Goal: Task Accomplishment & Management: Manage account settings

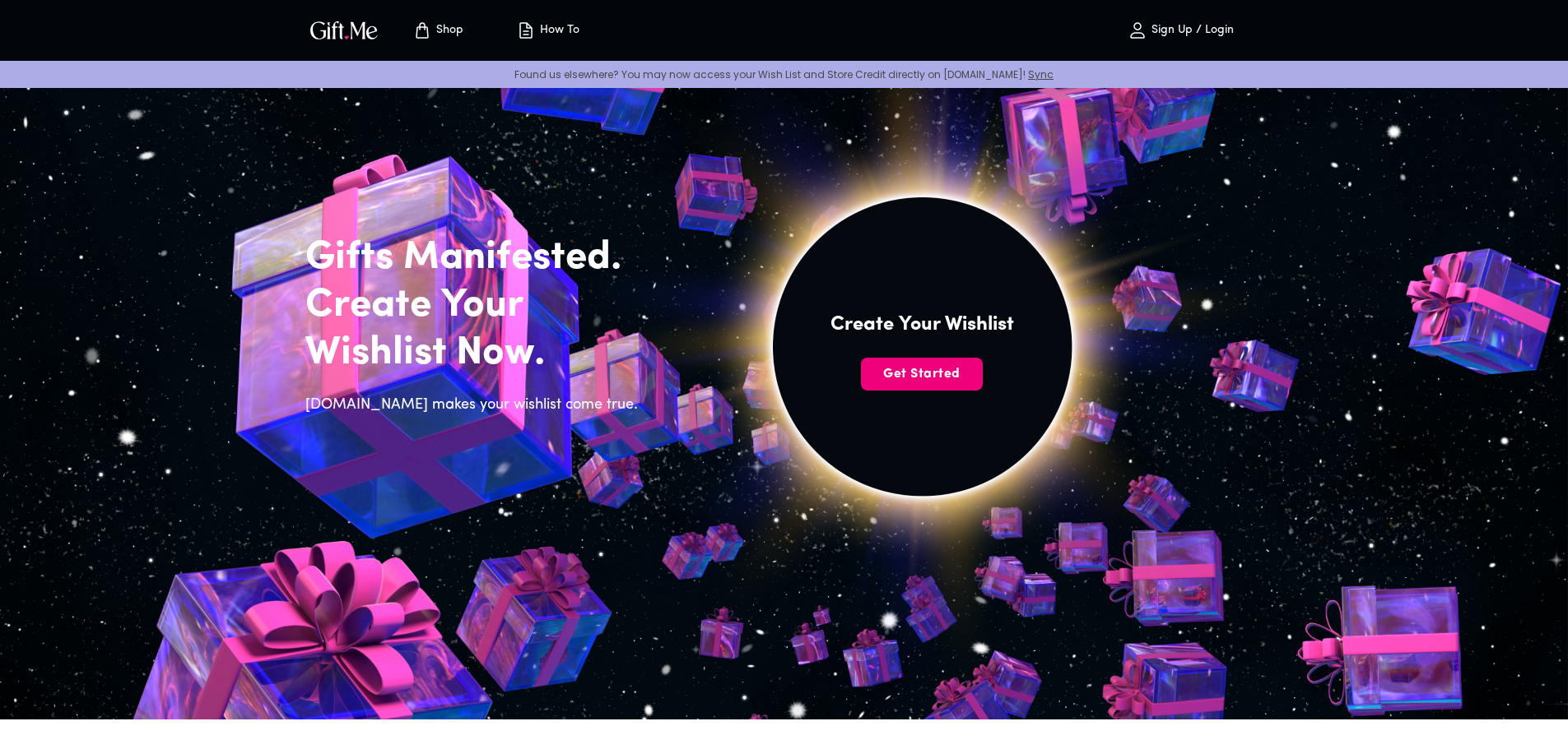
click at [940, 380] on span "Get Started" at bounding box center [922, 374] width 122 height 18
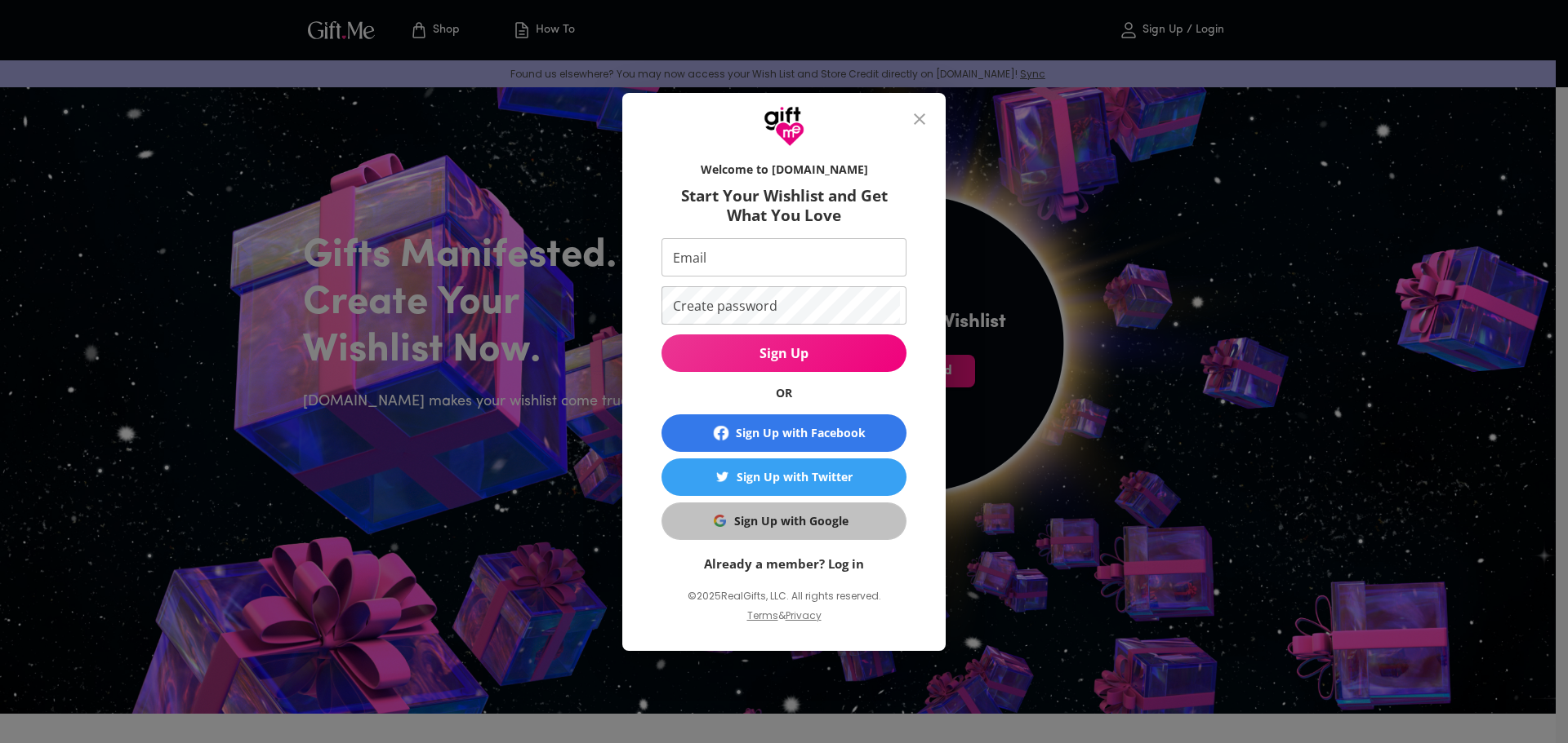
click at [831, 516] on div "Sign Up with Google" at bounding box center [791, 521] width 114 height 18
click at [1274, 728] on div "Welcome to Gift.me Start Your Wishlist and Get What You Love Email Email Create…" at bounding box center [784, 372] width 1568 height 743
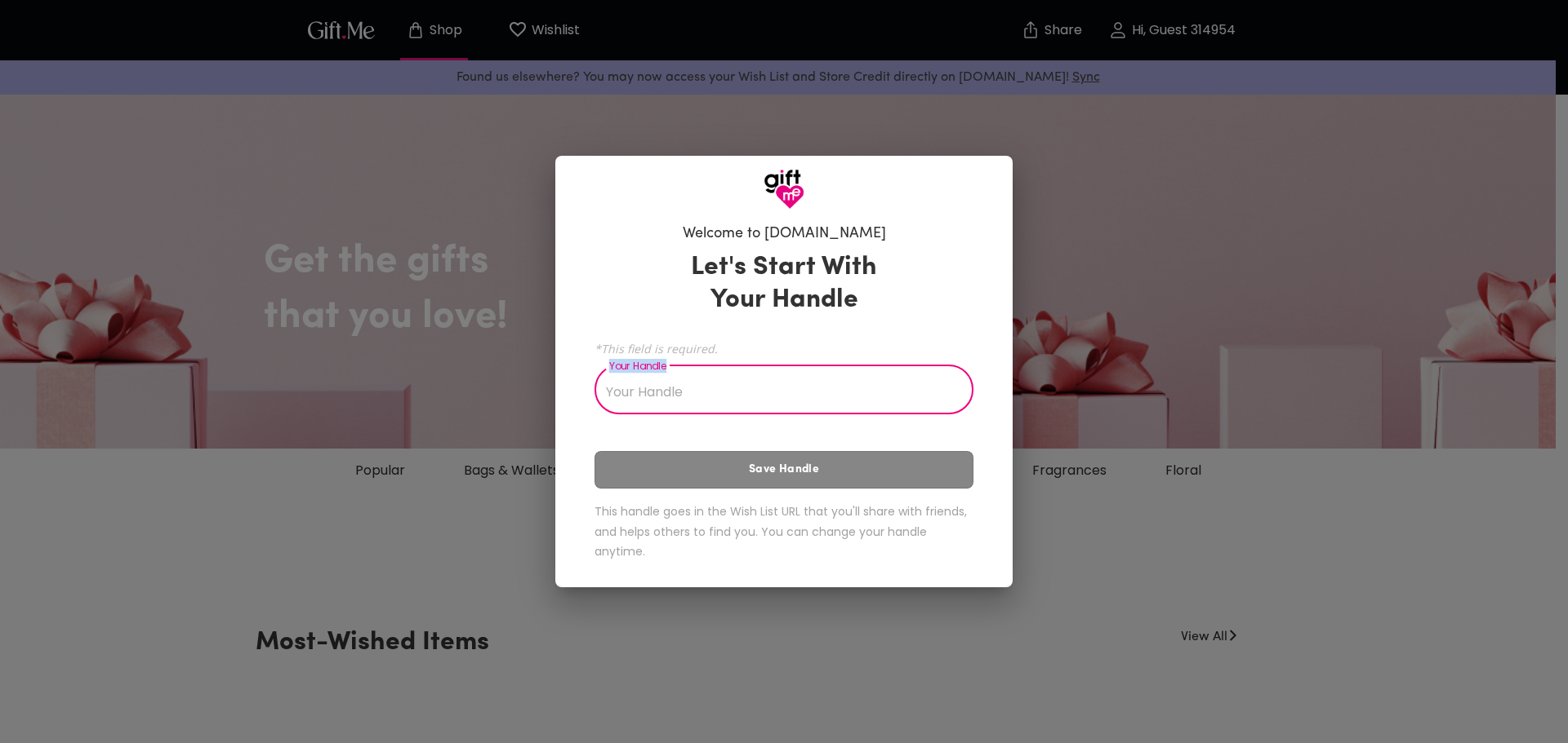
drag, startPoint x: 743, startPoint y: 372, endPoint x: 743, endPoint y: 389, distance: 17.0
click at [743, 388] on div "*This field is required. Your Handle Your Handle" at bounding box center [784, 375] width 378 height 77
click at [760, 401] on input "Your Handle" at bounding box center [775, 391] width 361 height 45
click at [838, 472] on div "Let's Start With Your Handle *This field is required. Your Handle Zaza Your Han…" at bounding box center [784, 409] width 378 height 331
click at [813, 402] on input "Zaza" at bounding box center [775, 391] width 361 height 45
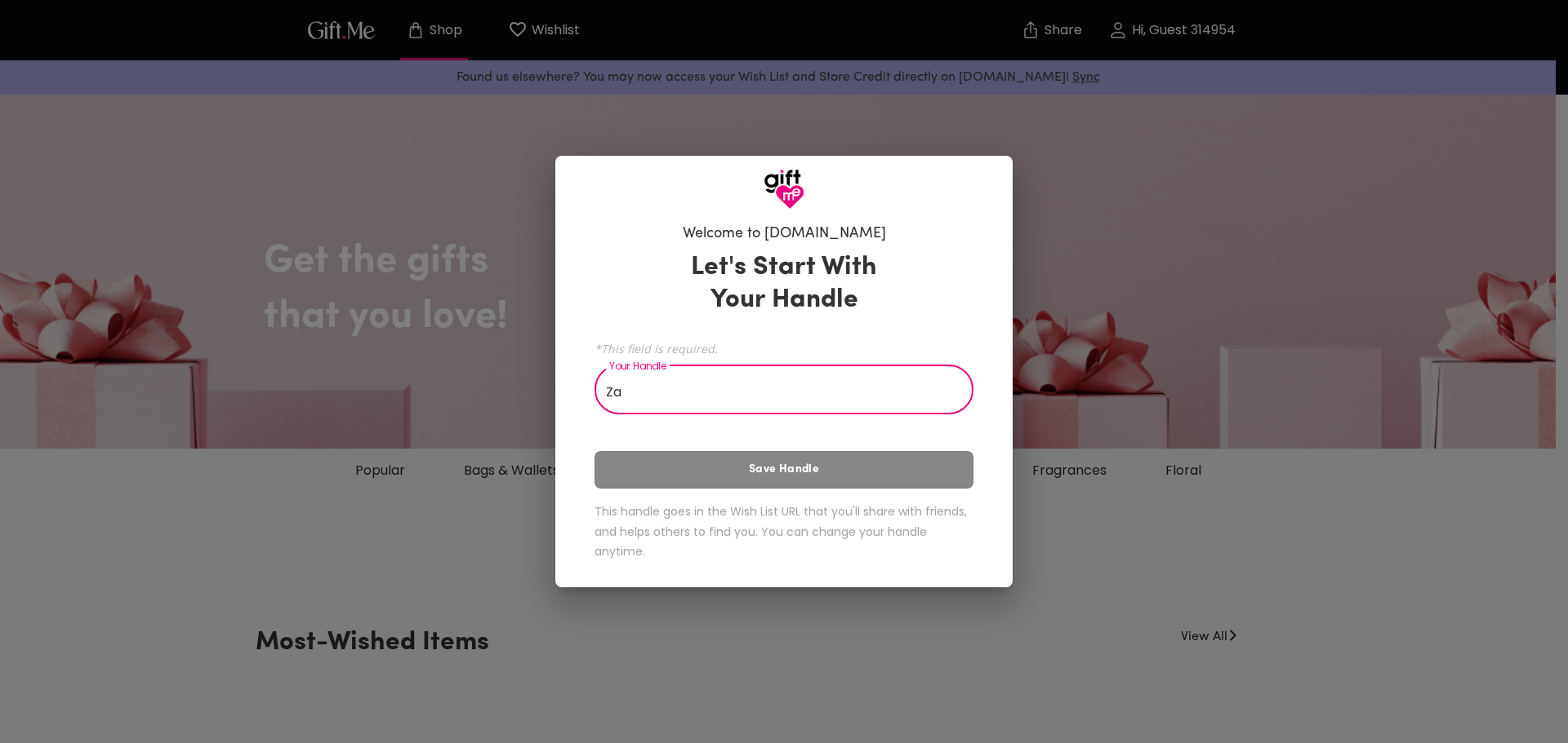
type input "Z"
type input "Zazaaaasdafgg"
drag, startPoint x: 705, startPoint y: 384, endPoint x: 546, endPoint y: 447, distance: 171.0
click at [546, 447] on div "Welcome to Gift.me Let's Start With Your Handle *This field is required. Your H…" at bounding box center [784, 372] width 1568 height 743
type input "P"
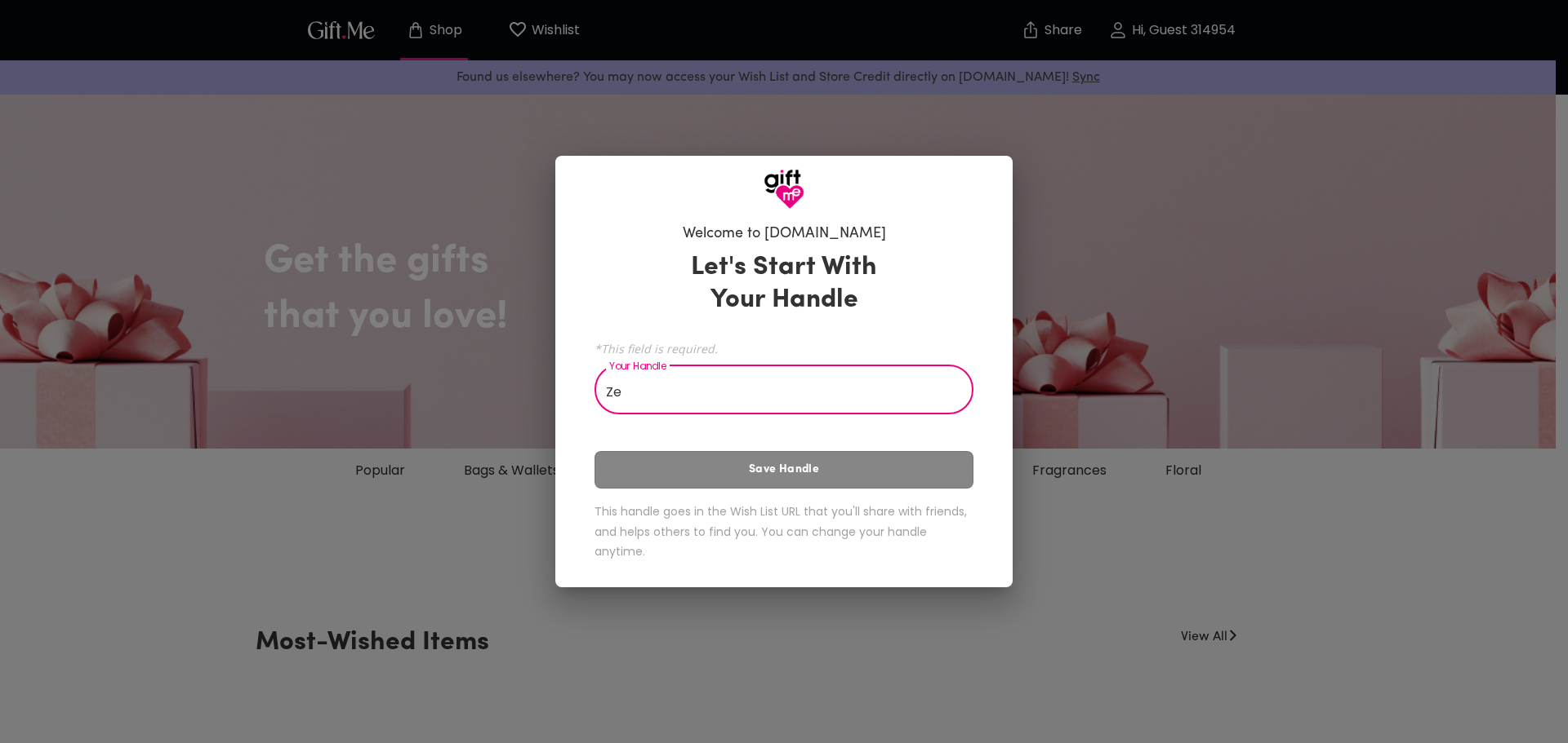
type input "Z"
click at [1474, 678] on div "Welcome to [DOMAIN_NAME] Let's Start With Your Handle *This field is required. …" at bounding box center [784, 372] width 1568 height 743
click at [846, 475] on div "Let's Start With Your Handle *This field is required. Your Handle Your Handle S…" at bounding box center [784, 409] width 378 height 331
click at [834, 385] on input "Your Handle" at bounding box center [775, 391] width 361 height 45
drag, startPoint x: 773, startPoint y: 388, endPoint x: 787, endPoint y: 516, distance: 128.8
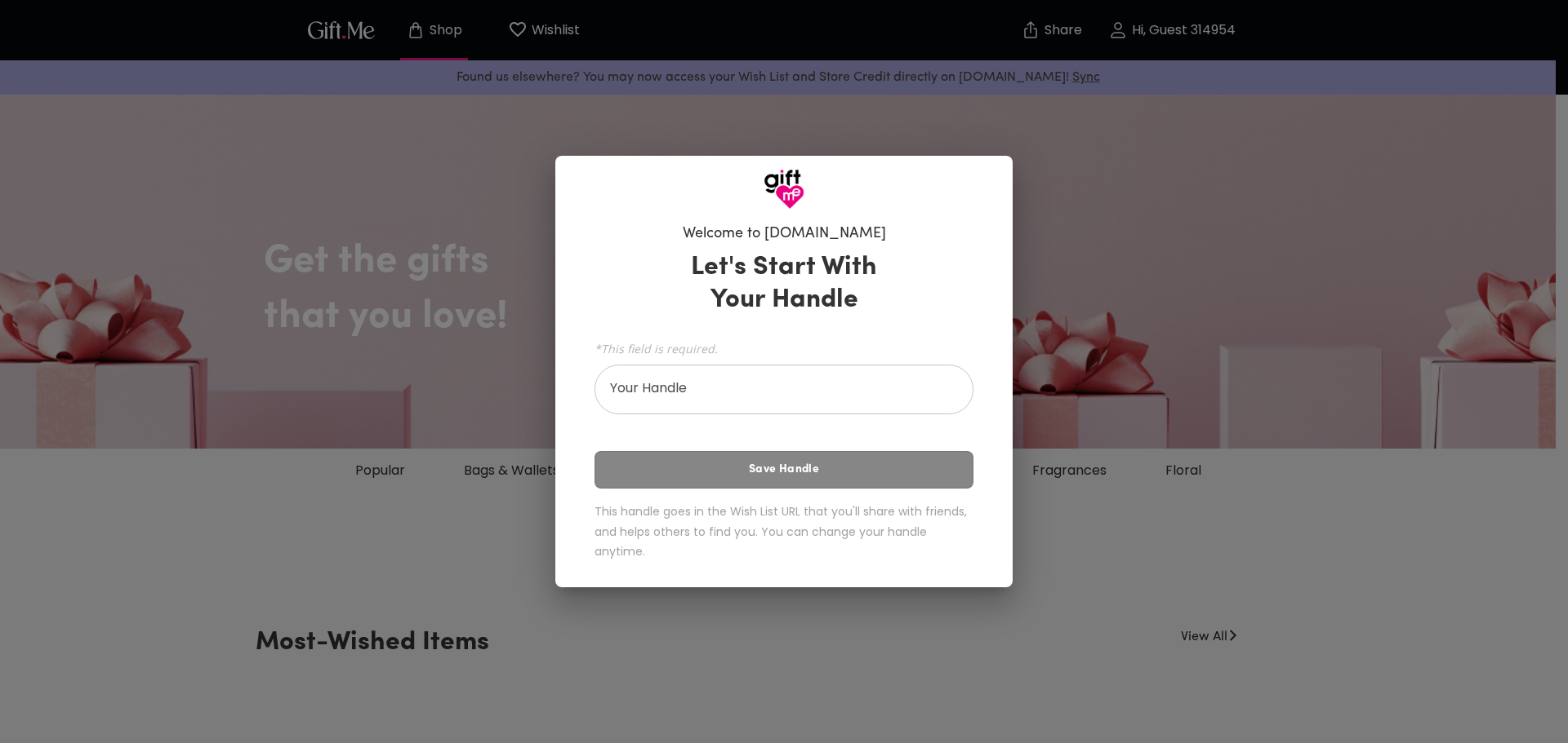
click at [787, 516] on h6 "This handle goes in the Wish List URL that you'll share with friends, and helps…" at bounding box center [784, 532] width 378 height 61
click at [814, 389] on input "Your Handle" at bounding box center [775, 391] width 361 height 45
type input "Z"
type input "Brigz109*"
click at [767, 510] on div "Let's Start With Your Handle *This field is required. Your Handle Brigz109* You…" at bounding box center [784, 409] width 378 height 331
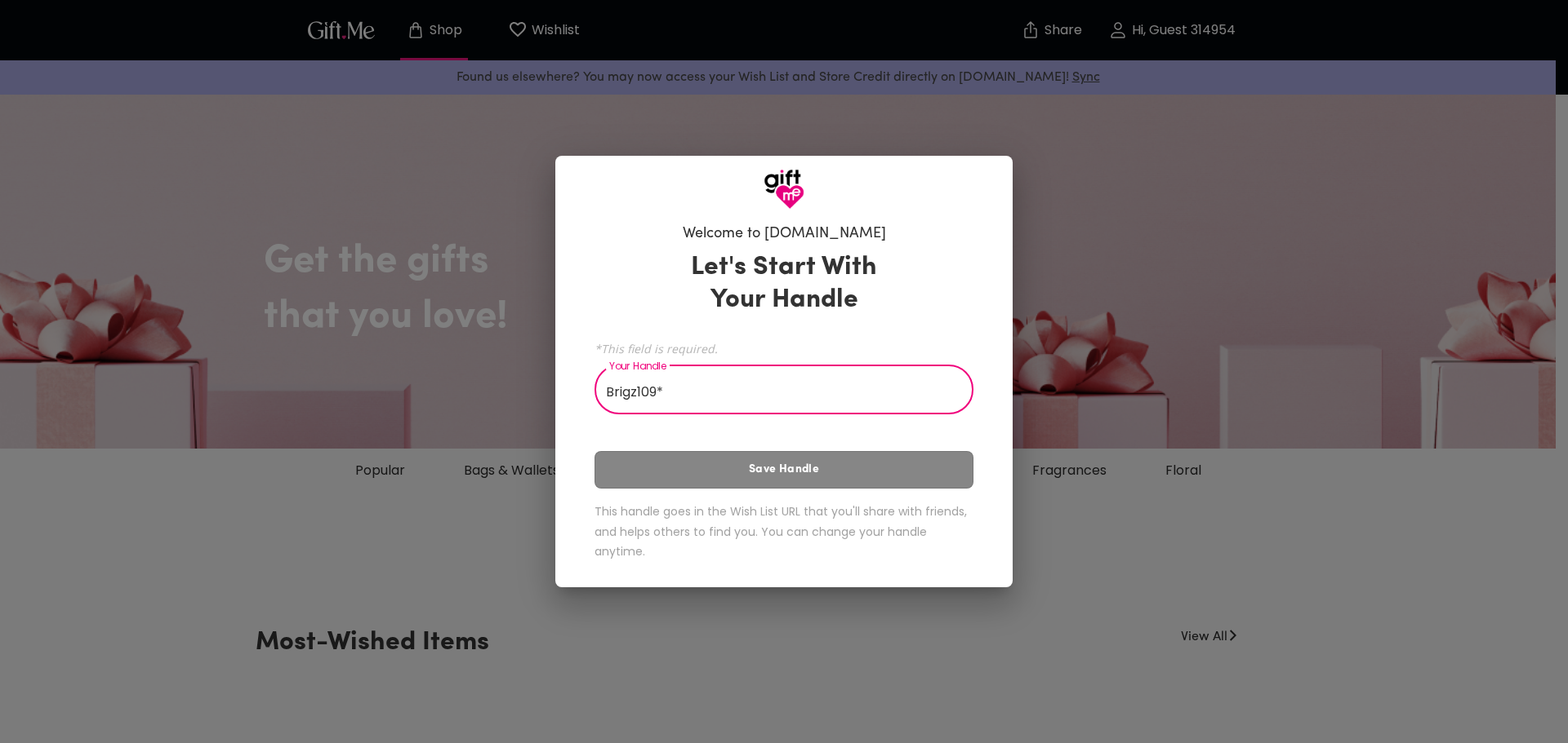
drag, startPoint x: 781, startPoint y: 400, endPoint x: 359, endPoint y: 407, distance: 422.1
click at [345, 415] on div "Welcome to Gift.me Let's Start With Your Handle *This field is required. Your H…" at bounding box center [784, 372] width 1568 height 743
click at [825, 482] on div "Let's Start With Your Handle *This field is required. Your Handle Your Handle S…" at bounding box center [784, 409] width 378 height 331
click at [714, 383] on input "Your Handle" at bounding box center [775, 391] width 361 height 45
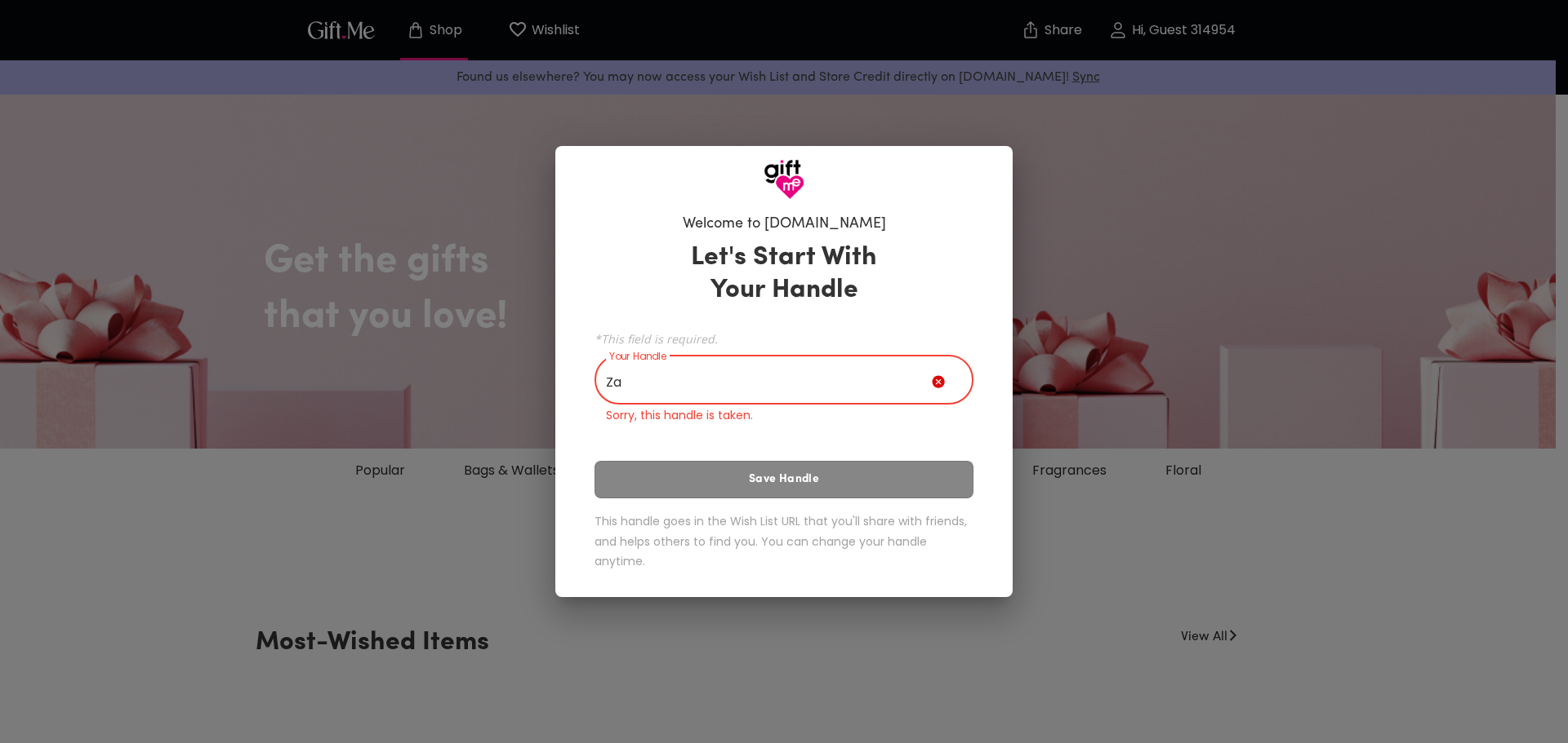
type input "Z"
type input "L"
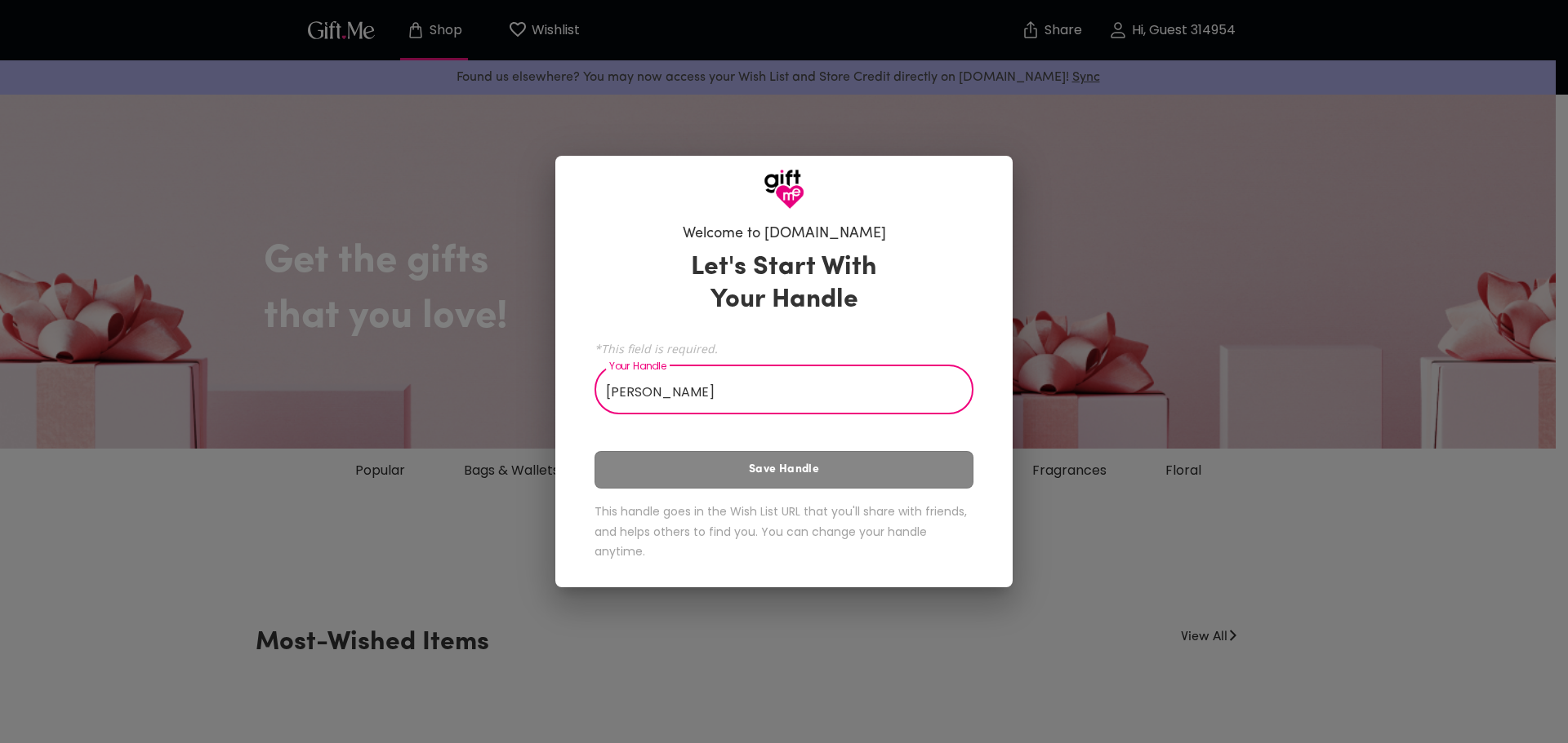
click at [687, 484] on div "Let's Start With Your Handle *This field is required. Your Handle [PERSON_NAME]…" at bounding box center [784, 409] width 378 height 331
click at [714, 403] on input "[PERSON_NAME]" at bounding box center [775, 391] width 361 height 45
type input "A"
type input "Z"
type input "Zeblyzavi"
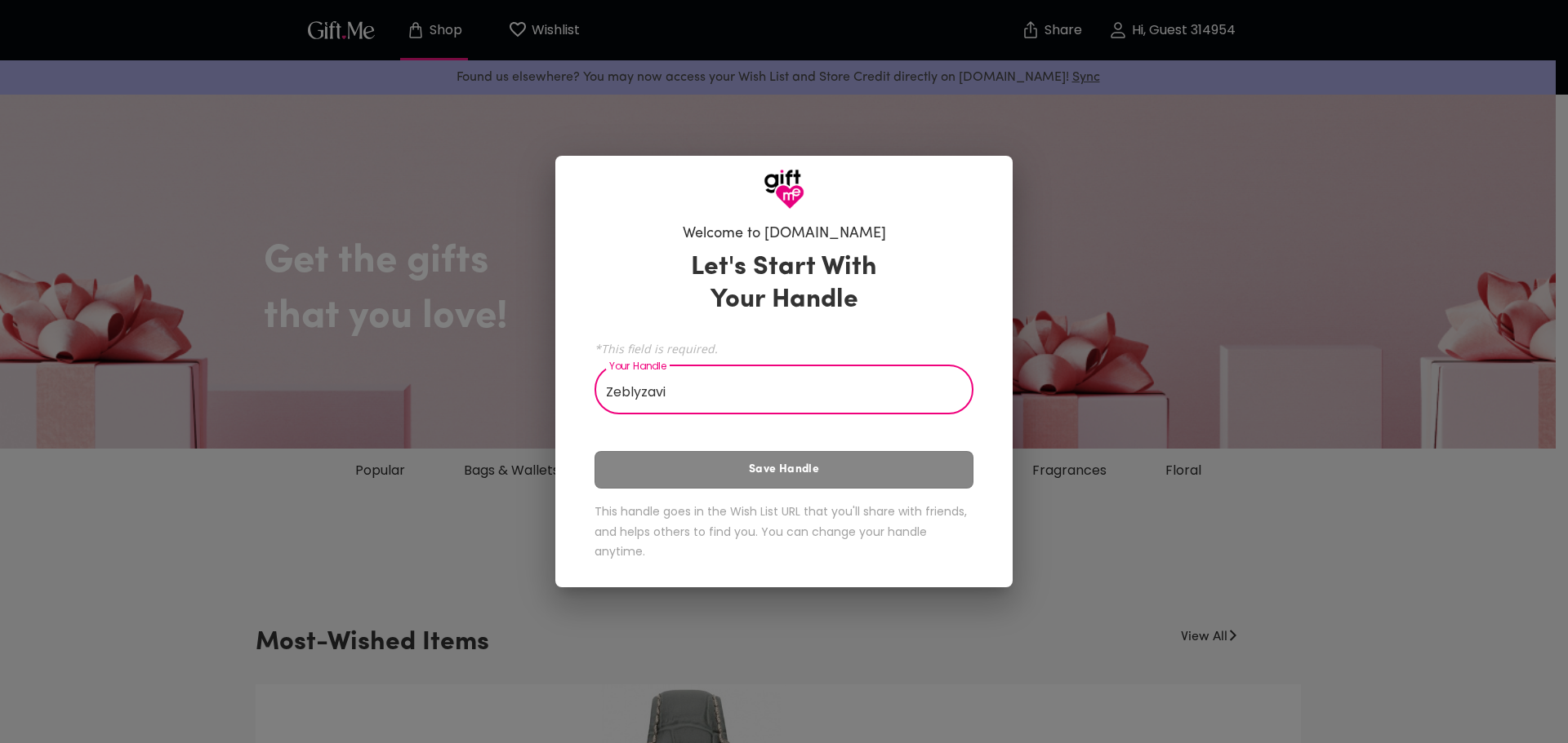
click at [724, 486] on div "Let's Start With Your Handle *This field is required. Your Handle Zeblyzavi You…" at bounding box center [784, 409] width 378 height 331
click at [689, 389] on input "Zeblyzavi" at bounding box center [775, 391] width 361 height 45
click at [711, 479] on div "Let's Start With Your Handle *This field is required. Your Handle Zeblyzavi You…" at bounding box center [784, 409] width 378 height 331
click at [712, 479] on div "Let's Start With Your Handle *This field is required. Your Handle Zeblyzavi You…" at bounding box center [784, 409] width 378 height 331
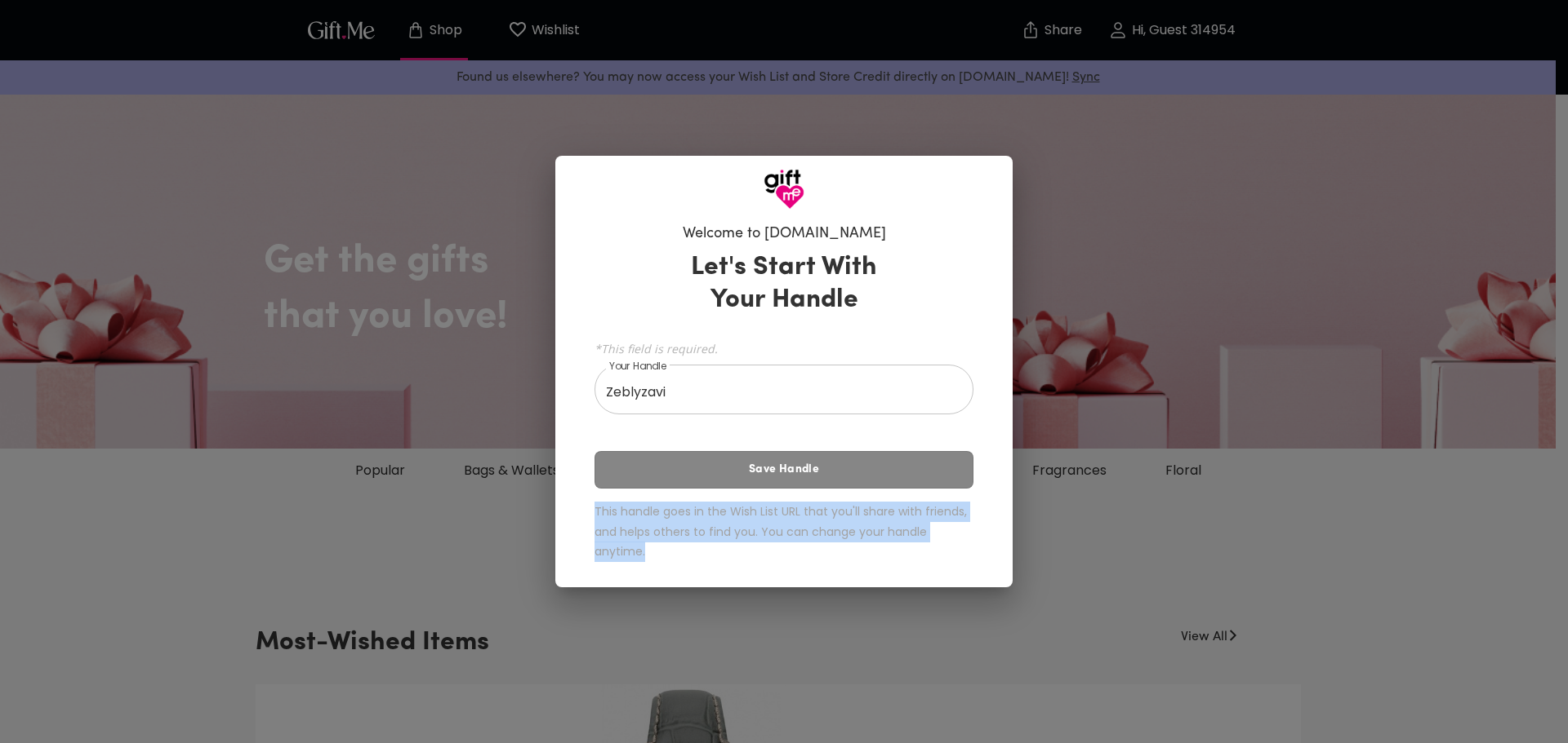
click at [712, 479] on div "Let's Start With Your Handle *This field is required. Your Handle Zeblyzavi You…" at bounding box center [784, 409] width 378 height 331
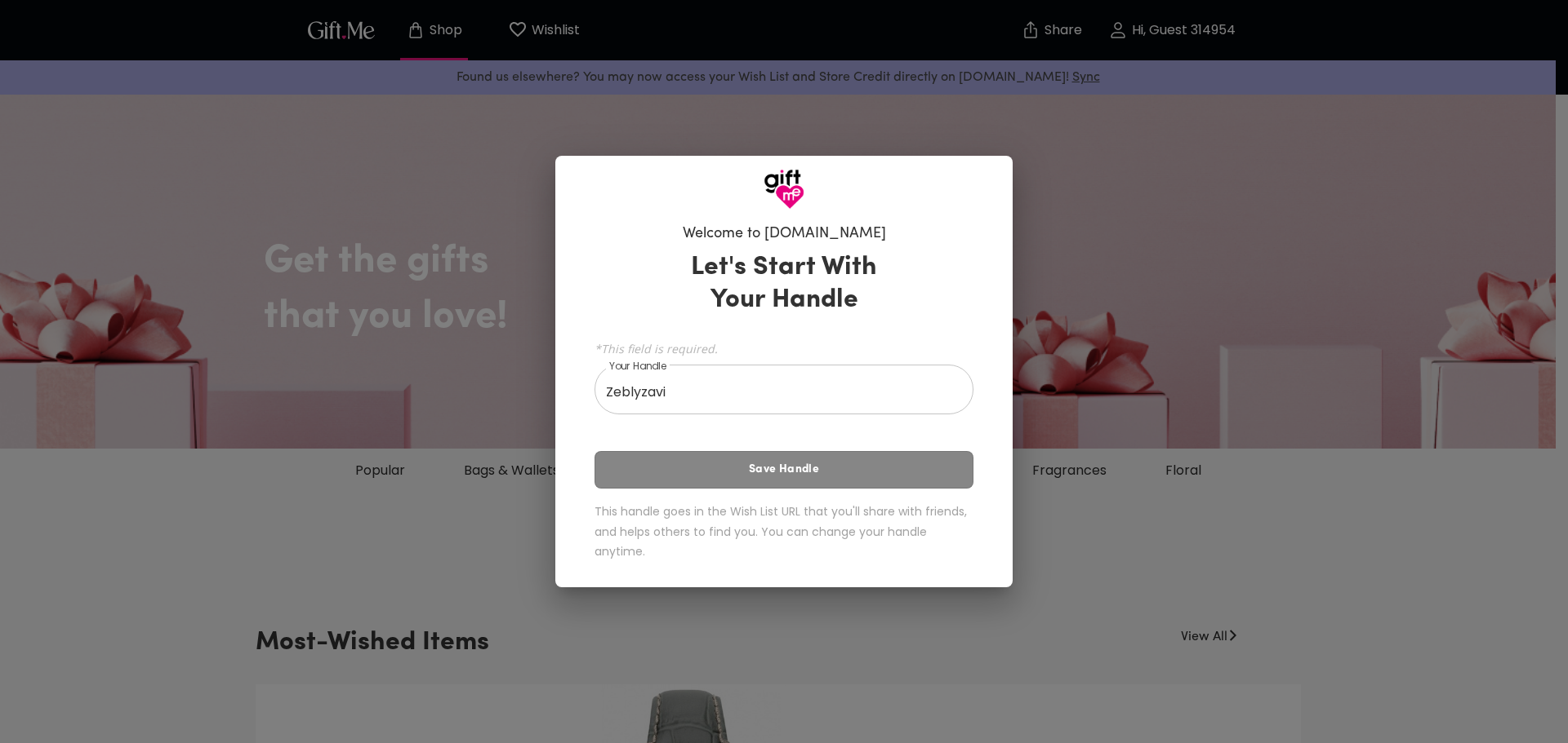
click at [713, 479] on div "Let's Start With Your Handle *This field is required. Your Handle Zeblyzavi You…" at bounding box center [784, 409] width 378 height 331
drag, startPoint x: 727, startPoint y: 399, endPoint x: 498, endPoint y: 381, distance: 229.7
click at [498, 381] on div "Welcome to [DOMAIN_NAME] Let's Start With Your Handle *This field is required. …" at bounding box center [784, 372] width 1568 height 743
click at [735, 400] on input "Zaazalli" at bounding box center [775, 391] width 361 height 45
click at [747, 447] on div "Let's Start With Your Handle *This field is required. Your Handle Zaazalli Your…" at bounding box center [784, 409] width 378 height 331
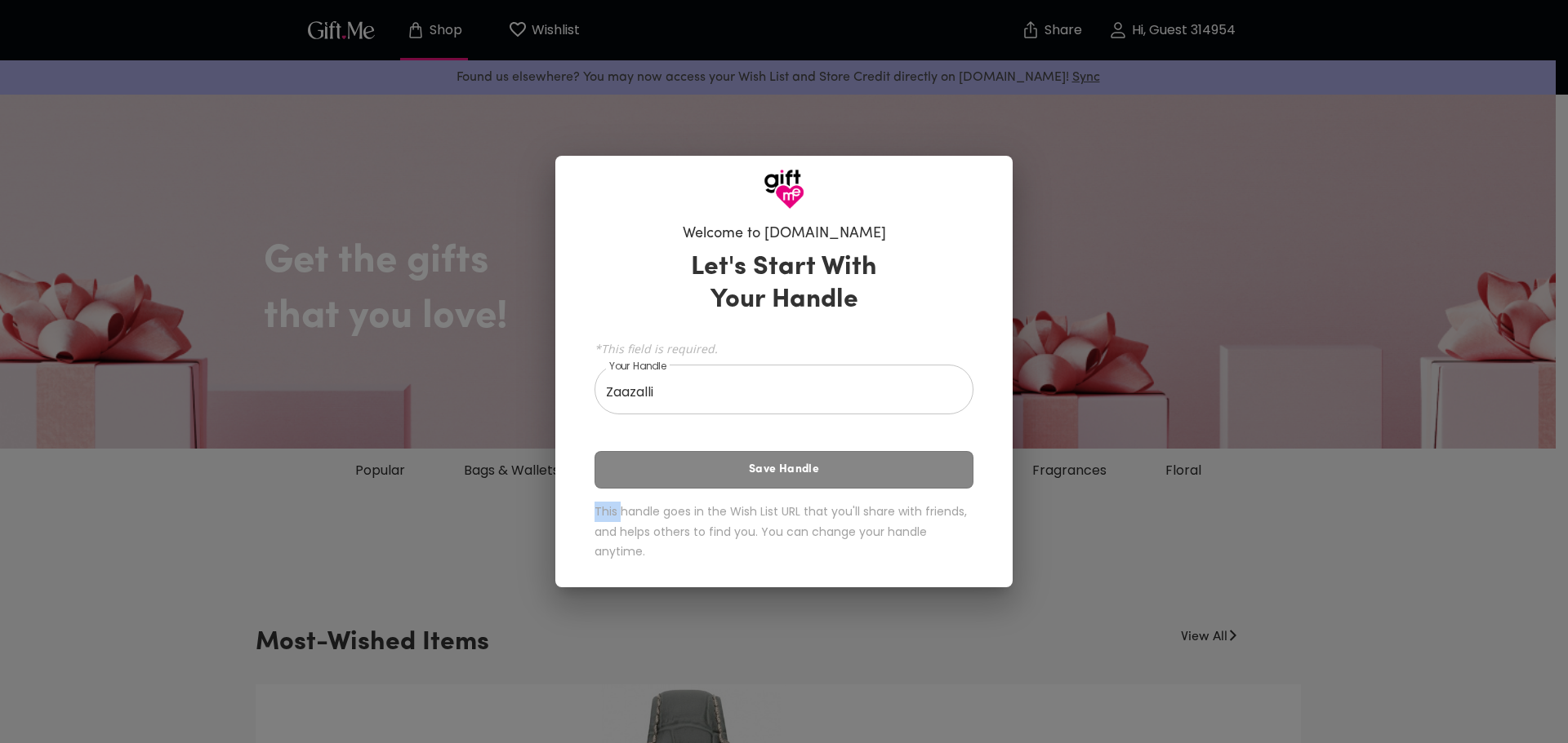
click at [747, 447] on div "Let's Start With Your Handle *This field is required. Your Handle Zaazalli Your…" at bounding box center [784, 409] width 378 height 331
click at [775, 492] on div "Let's Start With Your Handle *This field is required. Your Handle Zaazalli Your…" at bounding box center [784, 409] width 378 height 331
click at [686, 398] on input "Zaazalli" at bounding box center [775, 391] width 361 height 45
click at [696, 480] on div "Let's Start With Your Handle *This field is required. Your Handle Zaazalli Your…" at bounding box center [784, 409] width 378 height 331
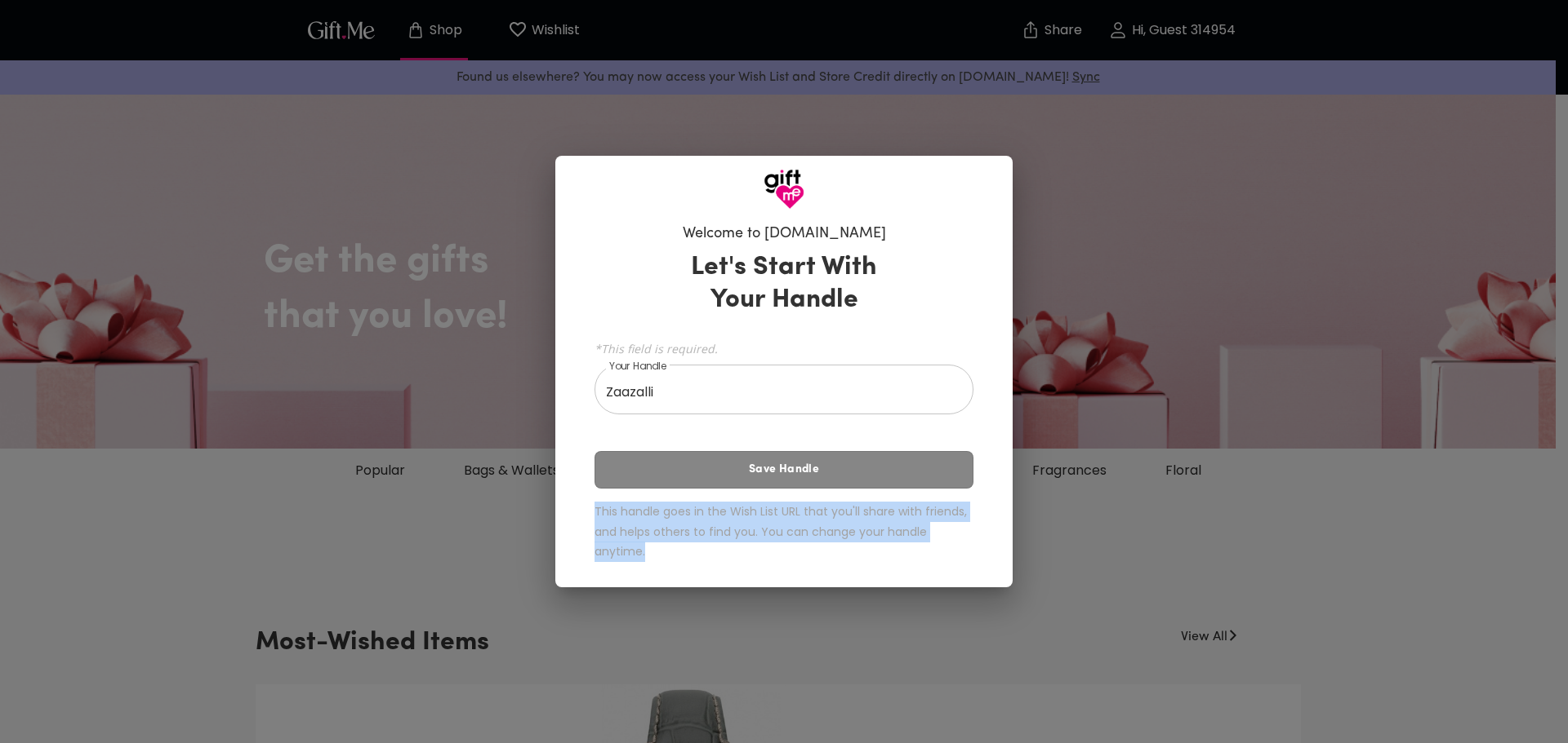
click at [696, 480] on div "Let's Start With Your Handle *This field is required. Your Handle Zaazalli Your…" at bounding box center [784, 409] width 378 height 331
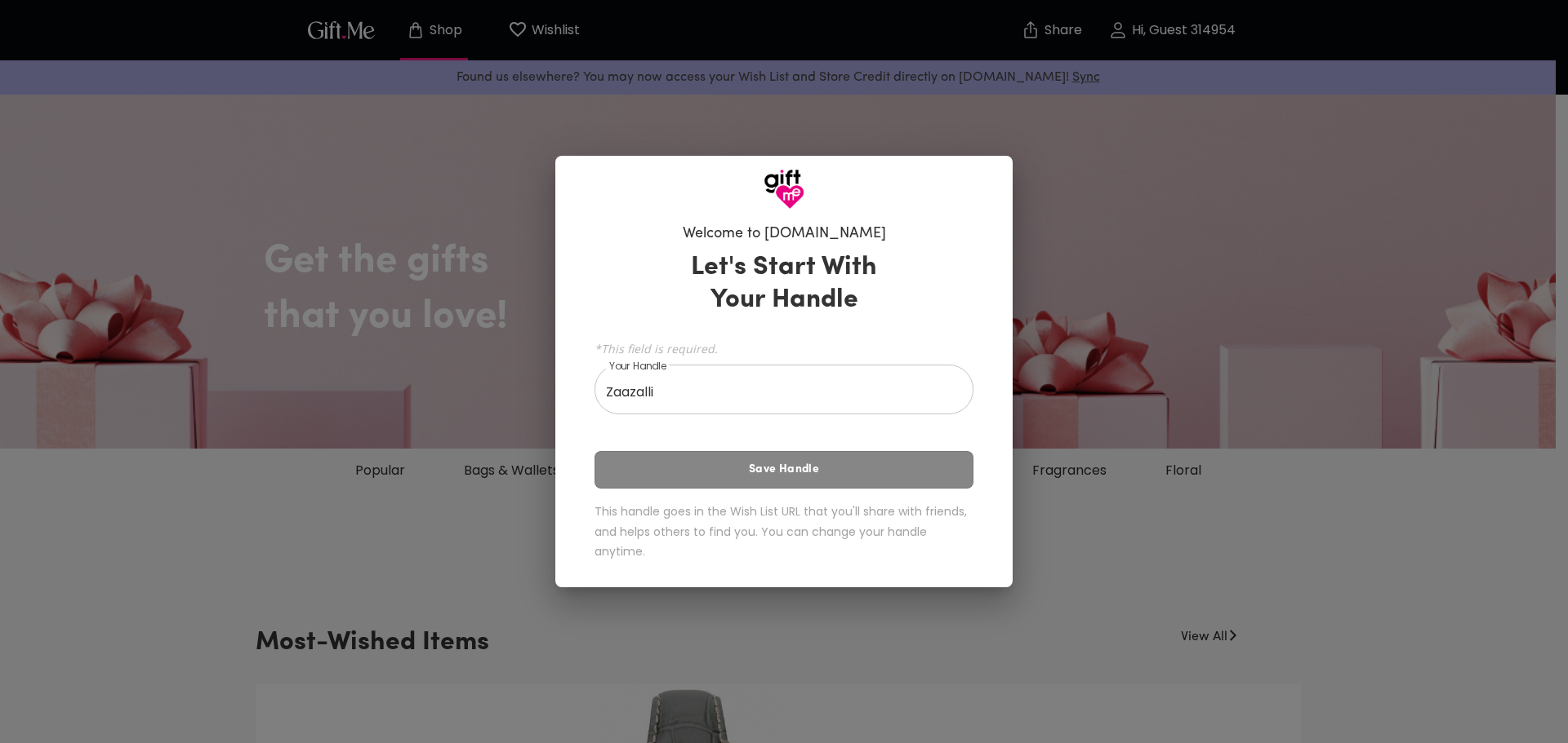
click at [700, 481] on div "Let's Start With Your Handle *This field is required. Your Handle Zaazalli Your…" at bounding box center [784, 409] width 378 height 331
drag, startPoint x: 688, startPoint y: 373, endPoint x: 680, endPoint y: 399, distance: 27.2
click at [680, 398] on div "*This field is required. Your Handle Zaazalli Your Handle" at bounding box center [784, 375] width 378 height 77
click at [680, 401] on input "Zaazalli" at bounding box center [775, 391] width 361 height 45
type input "Z"
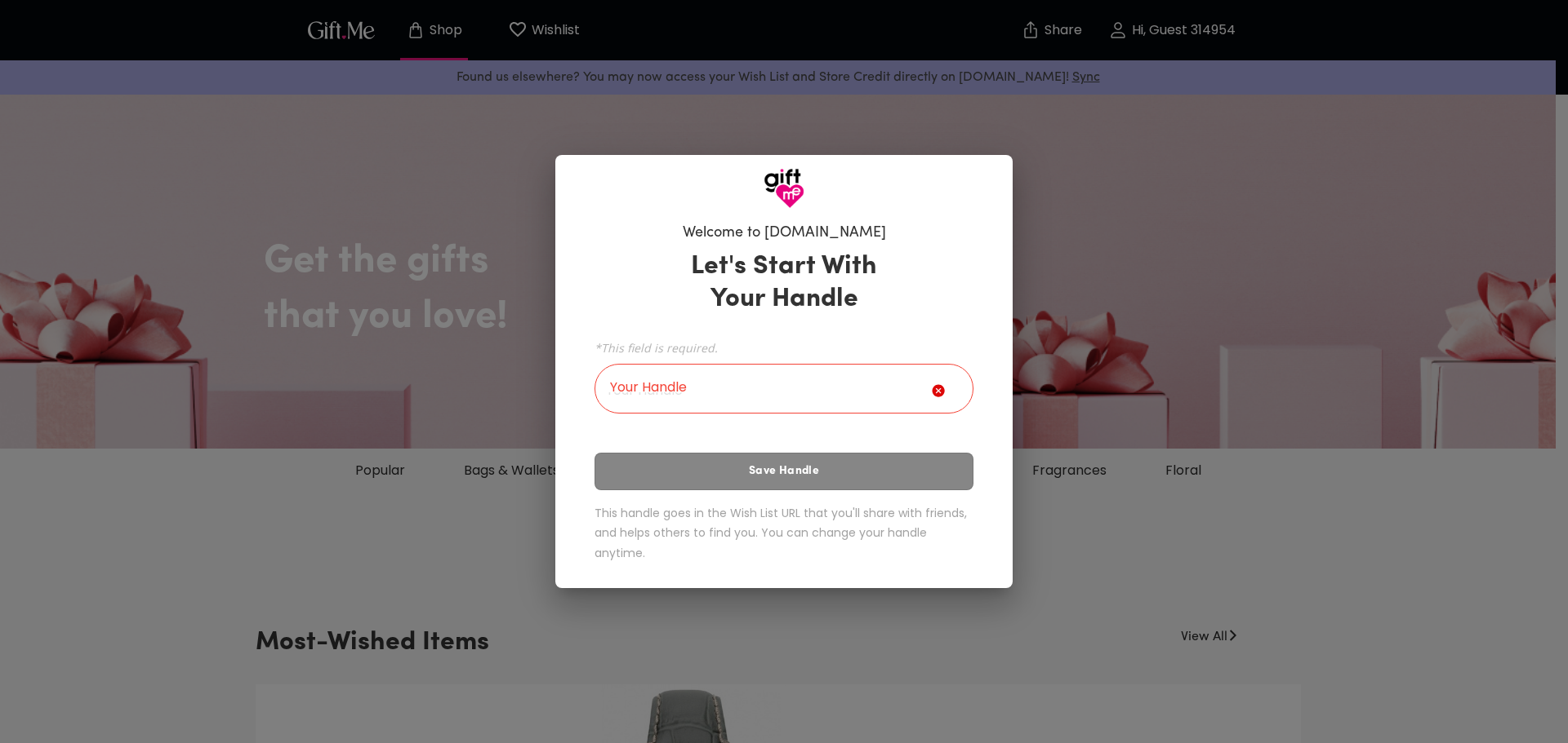
click at [938, 397] on icon at bounding box center [938, 390] width 13 height 13
click at [845, 396] on input "Your Handle" at bounding box center [763, 390] width 337 height 45
click at [839, 488] on div "Let's Start With Your Handle *This field is required. Your Handle Your Handle S…" at bounding box center [784, 409] width 378 height 333
click at [822, 400] on input "Your Handle" at bounding box center [763, 390] width 337 height 45
type input "G"
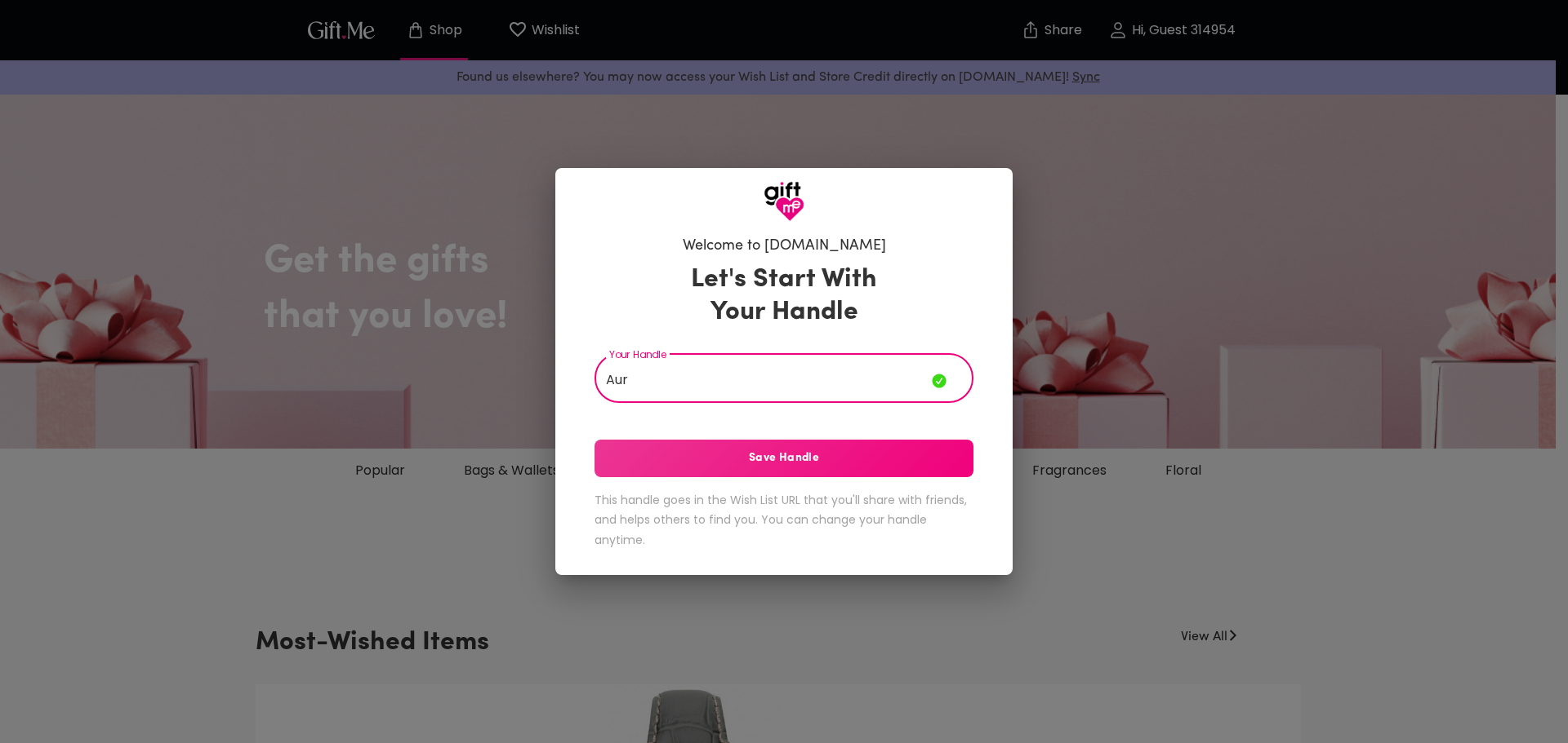
type input "Aur"
click at [737, 468] on span "Save Handle" at bounding box center [784, 458] width 378 height 18
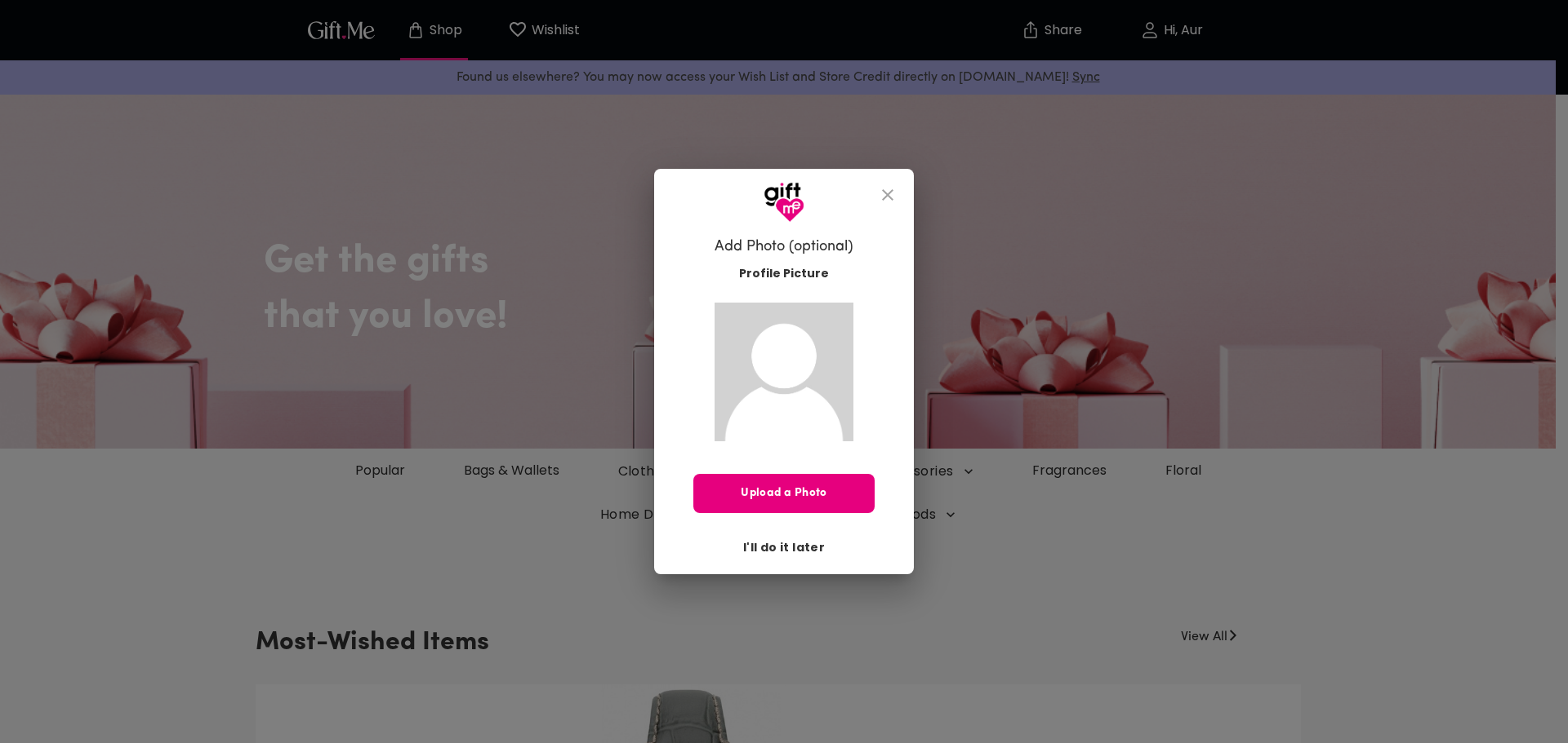
click at [803, 551] on span "I'll do it later" at bounding box center [784, 547] width 82 height 18
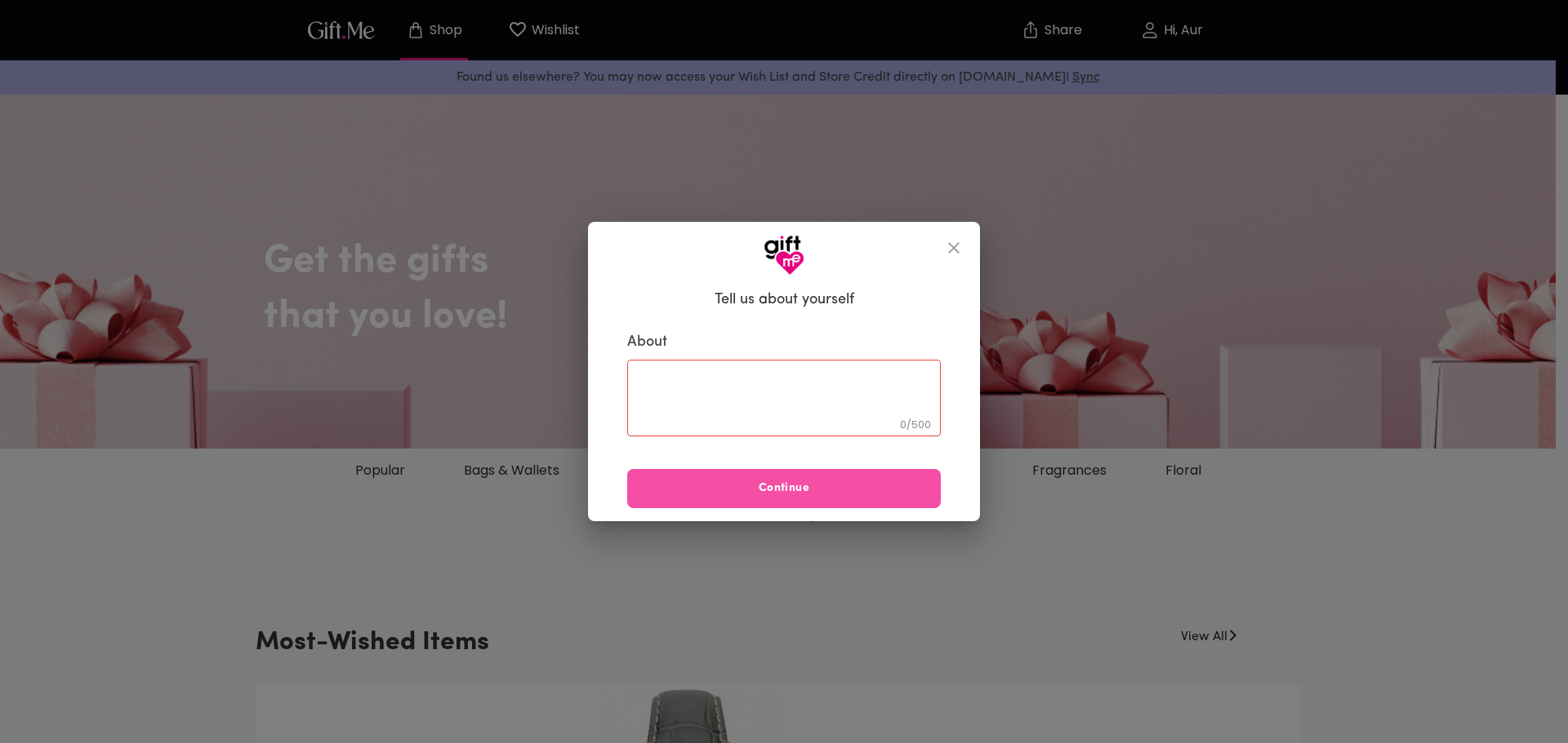
click at [821, 482] on span "Continue" at bounding box center [784, 488] width 314 height 18
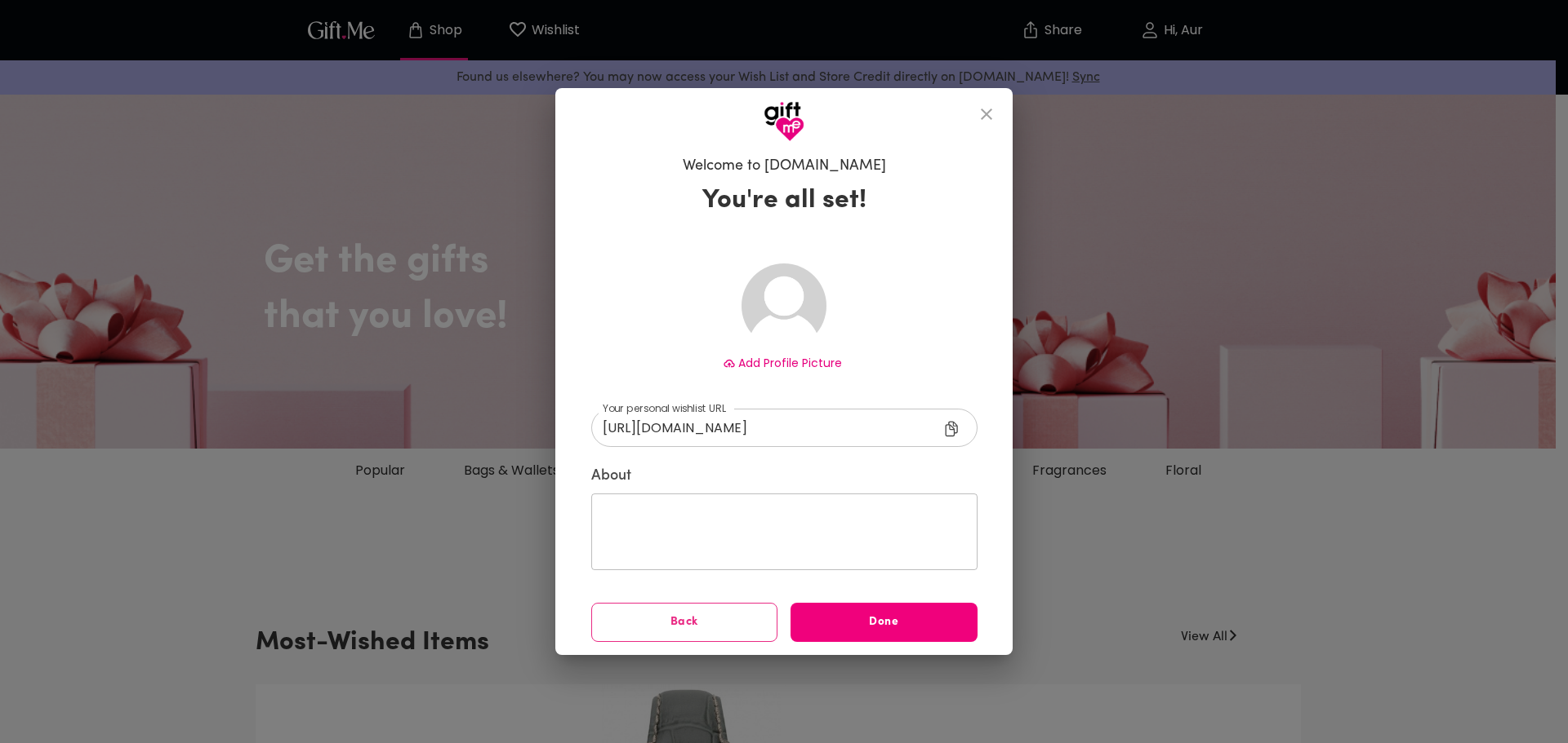
click at [866, 627] on span "Done" at bounding box center [884, 622] width 187 height 18
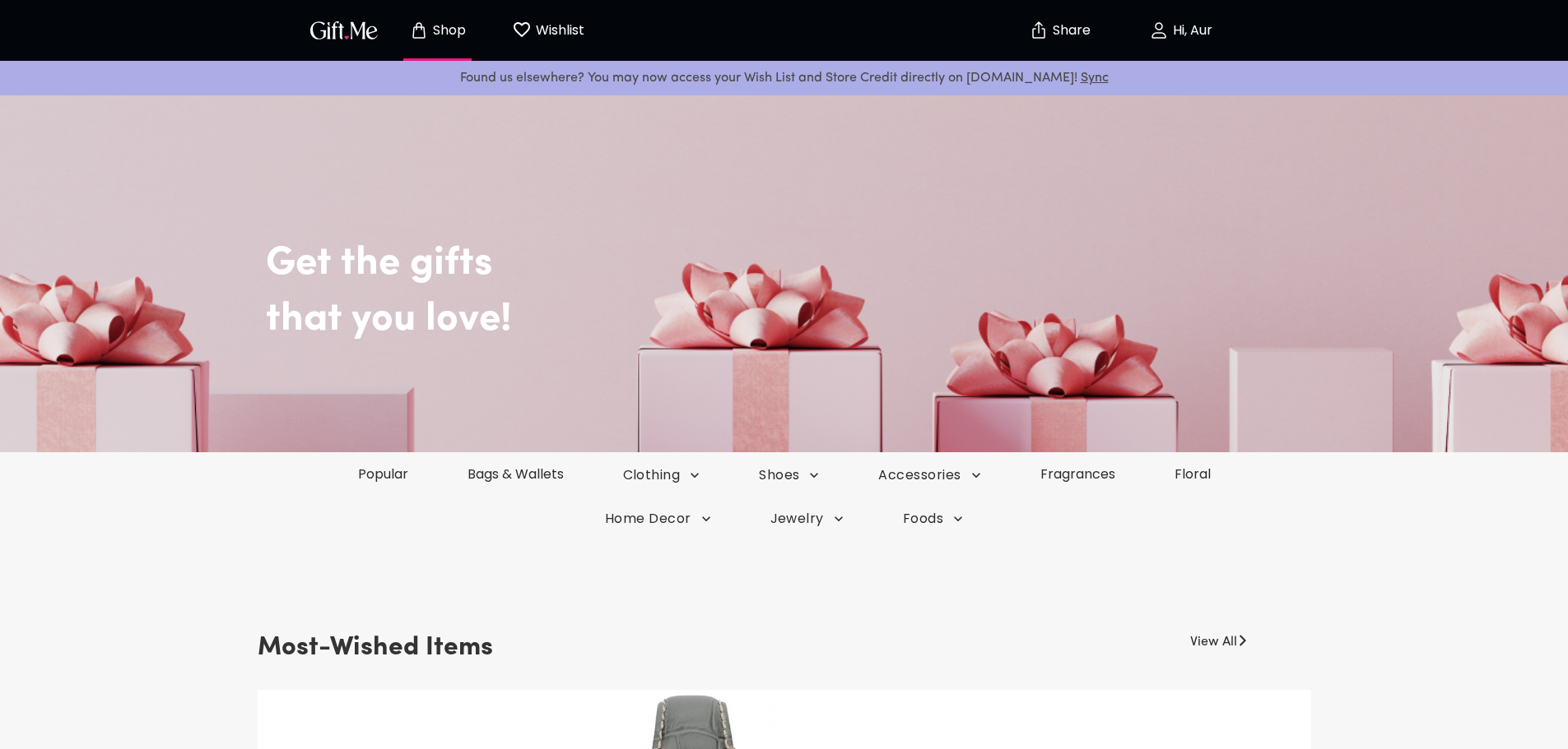
click at [1193, 24] on p "Hi, Aur" at bounding box center [1190, 31] width 44 height 14
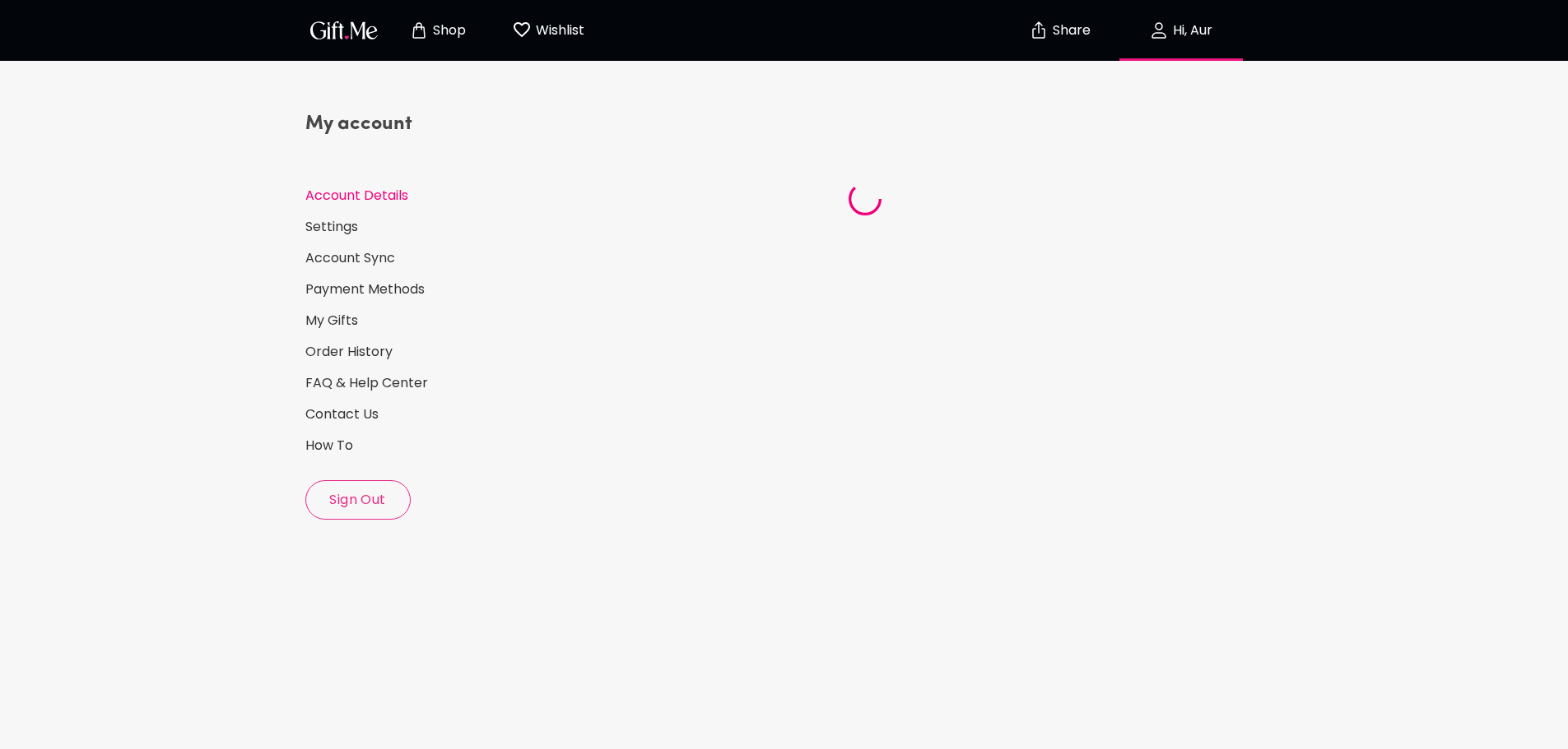
select select "US"
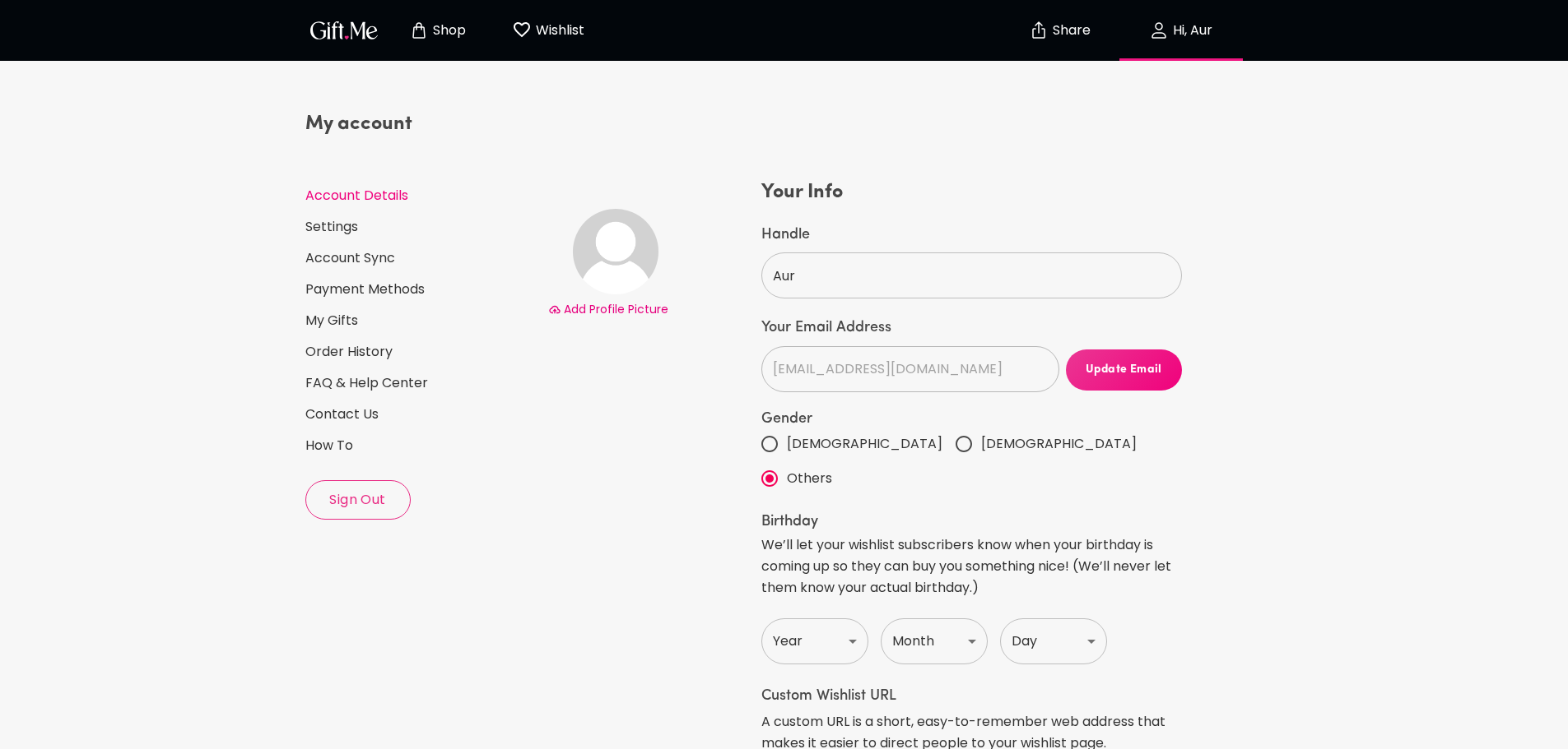
click at [359, 482] on button "Sign Out" at bounding box center [358, 500] width 105 height 40
